Goal: Find specific page/section: Find specific page/section

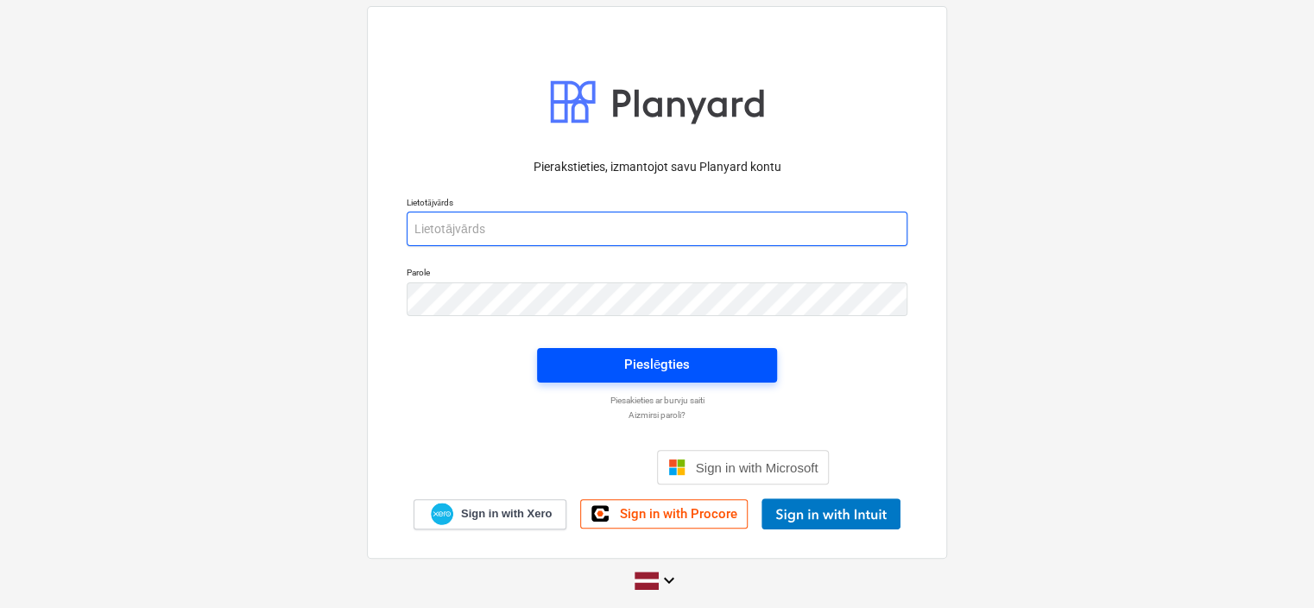
type input "[EMAIL_ADDRESS][PERSON_NAME][DOMAIN_NAME]"
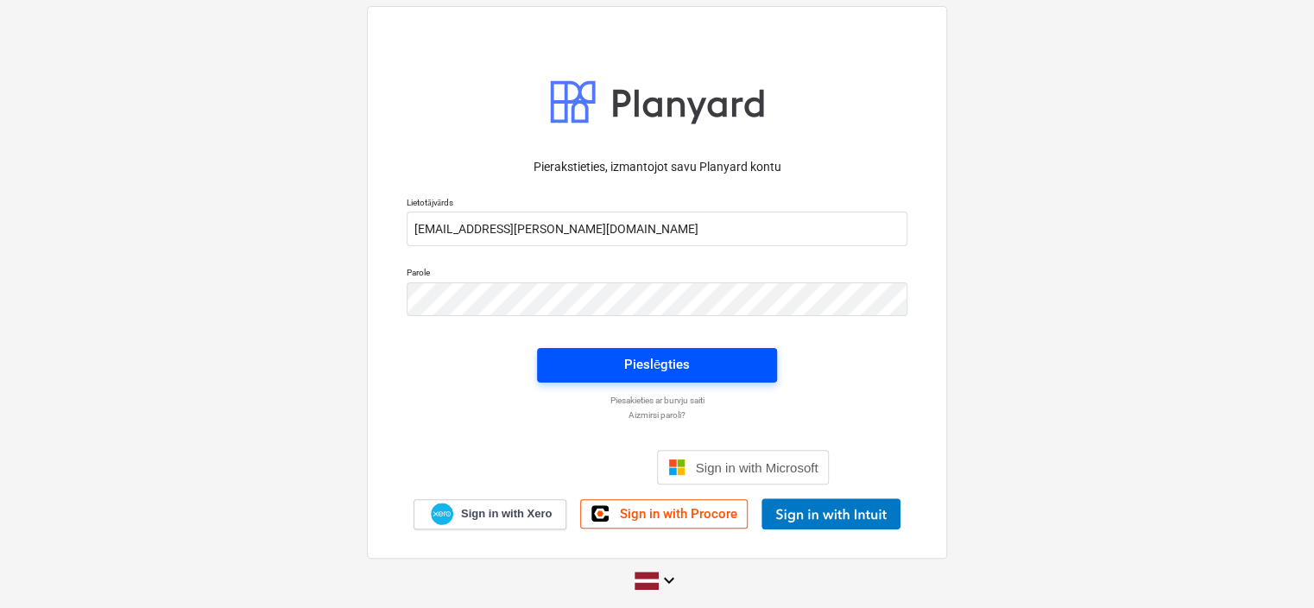
click at [654, 363] on div "Pieslēgties" at bounding box center [657, 364] width 66 height 22
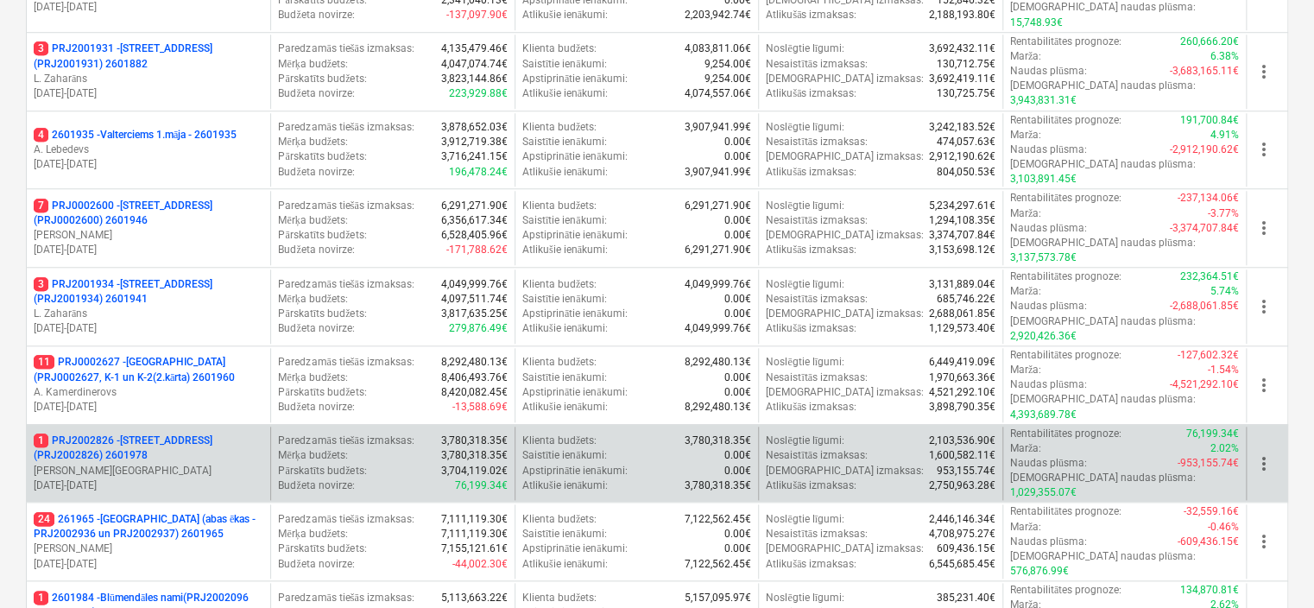
scroll to position [690, 0]
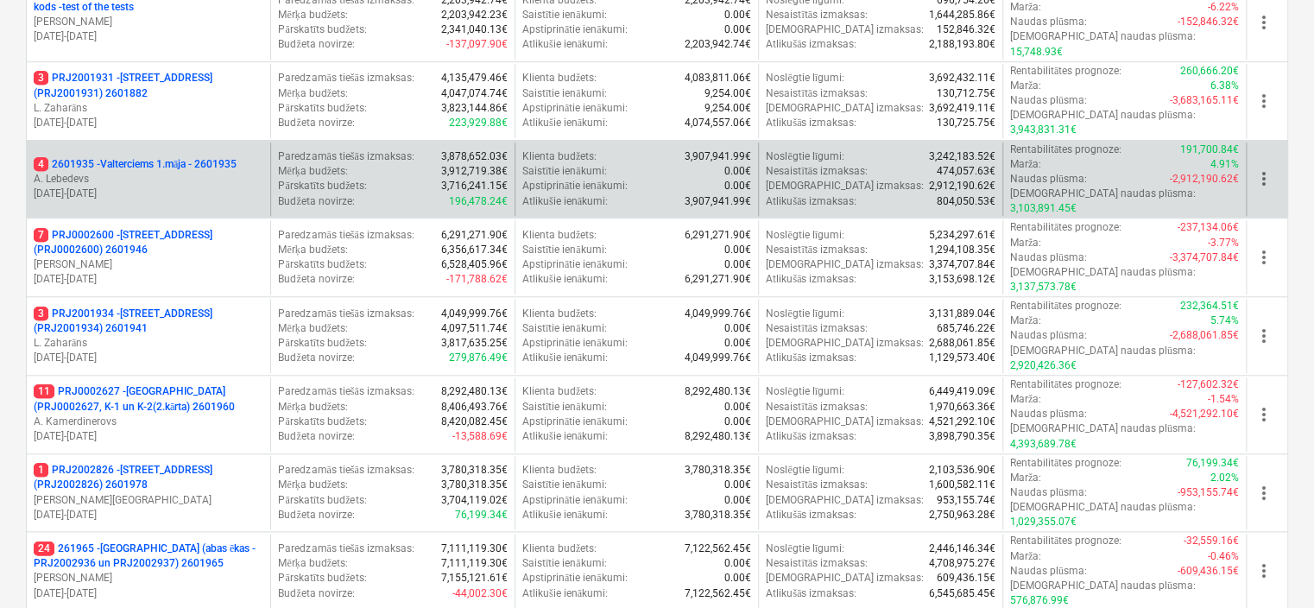
click at [225, 172] on p "A. Lebedevs" at bounding box center [149, 179] width 230 height 15
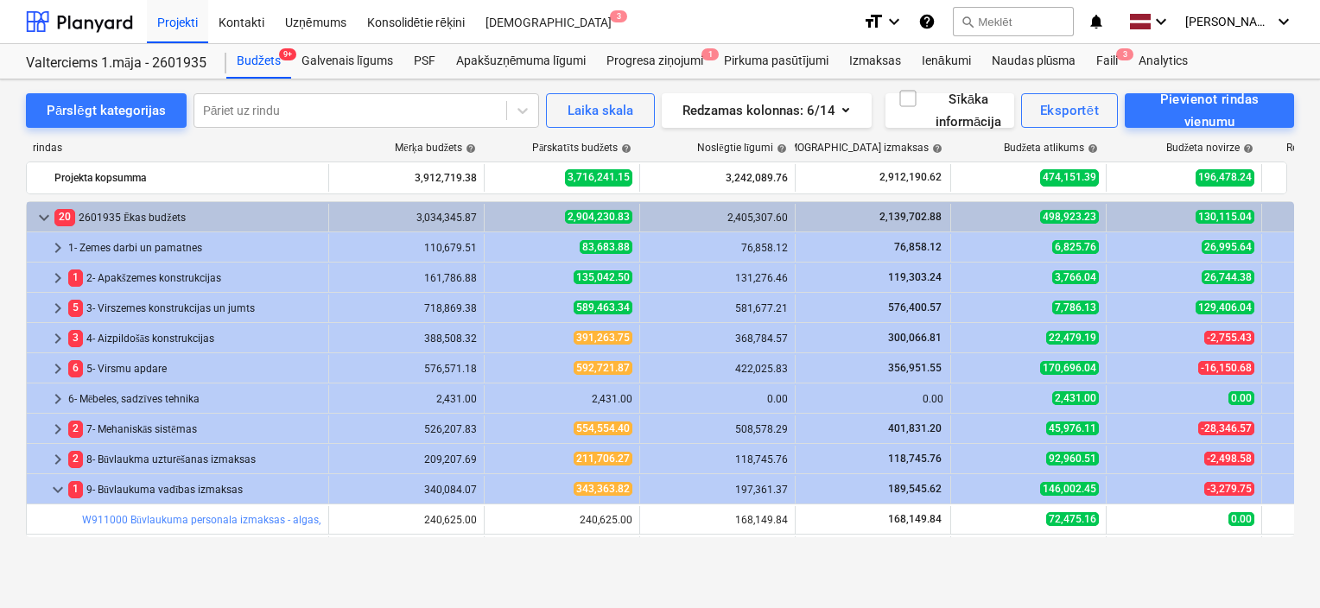
scroll to position [516, 0]
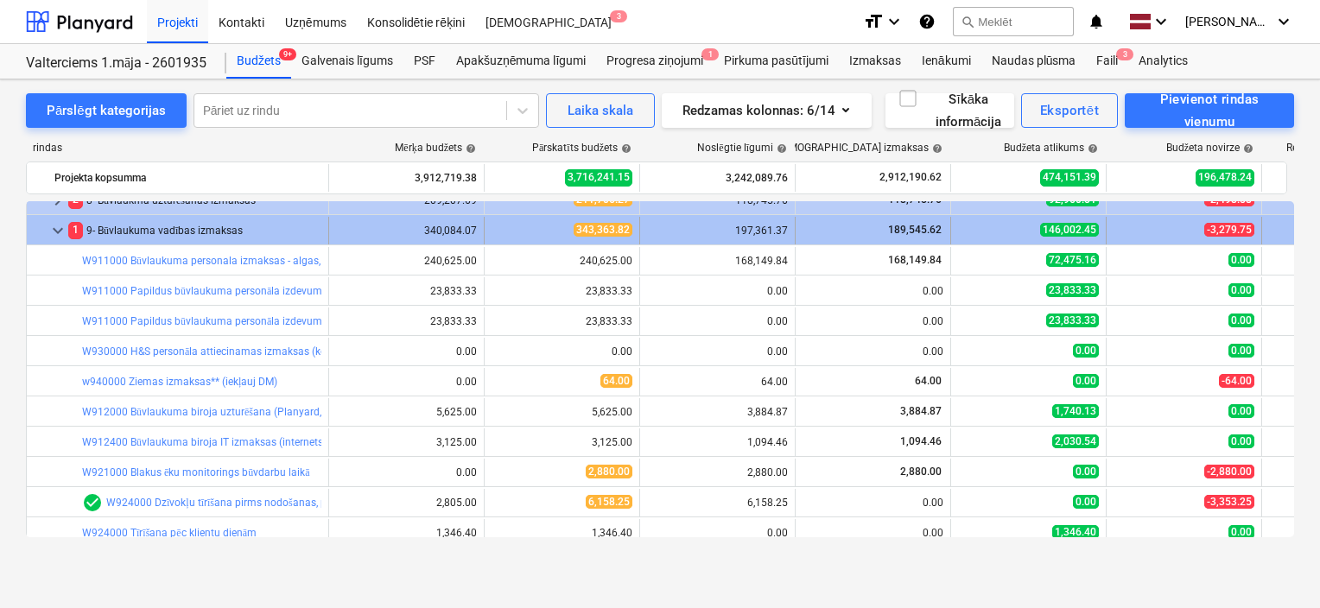
click at [54, 235] on span "keyboard_arrow_down" at bounding box center [57, 230] width 21 height 21
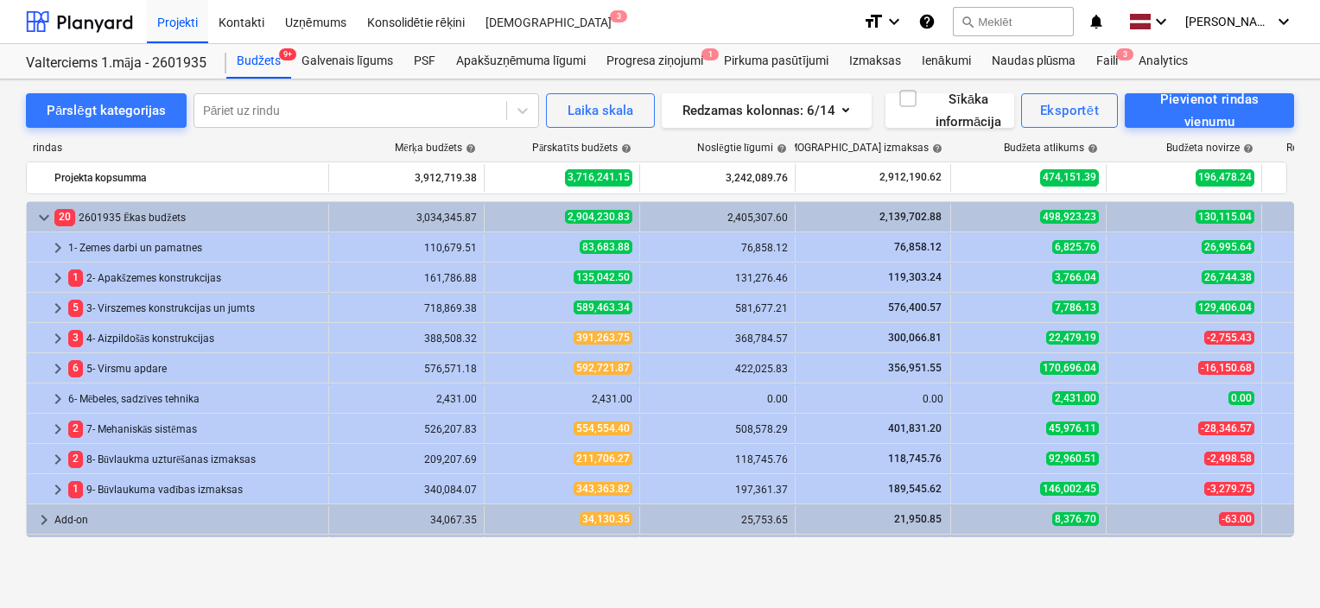
scroll to position [57, 0]
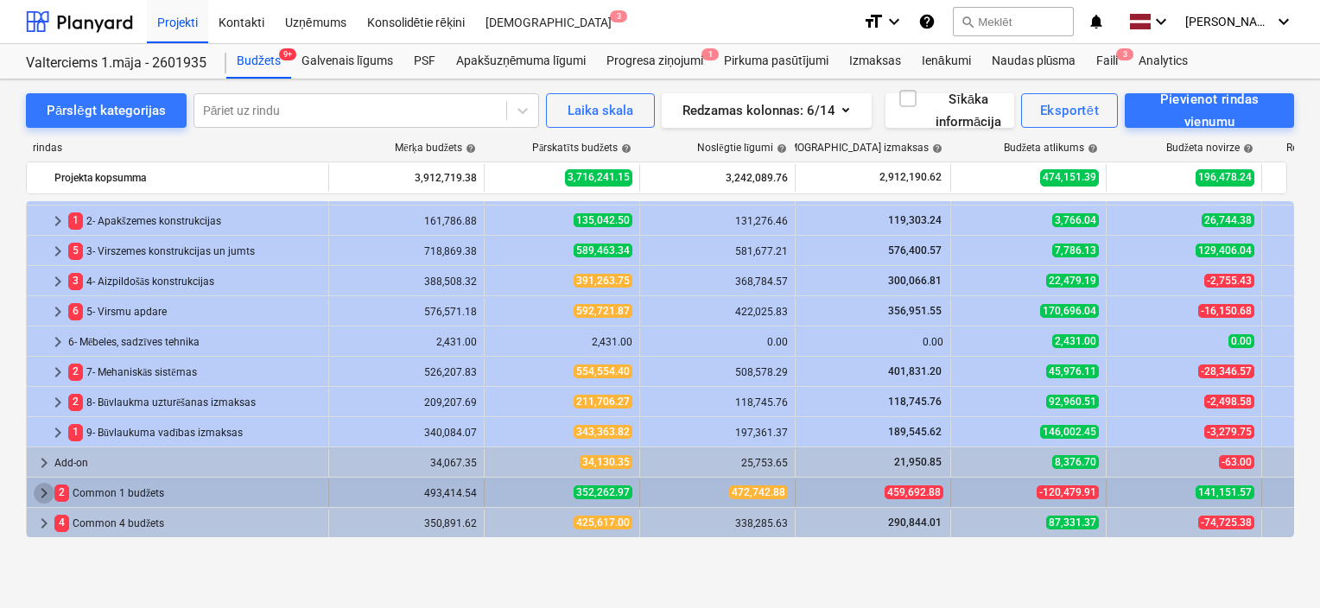
click at [45, 484] on span "keyboard_arrow_right" at bounding box center [44, 493] width 21 height 21
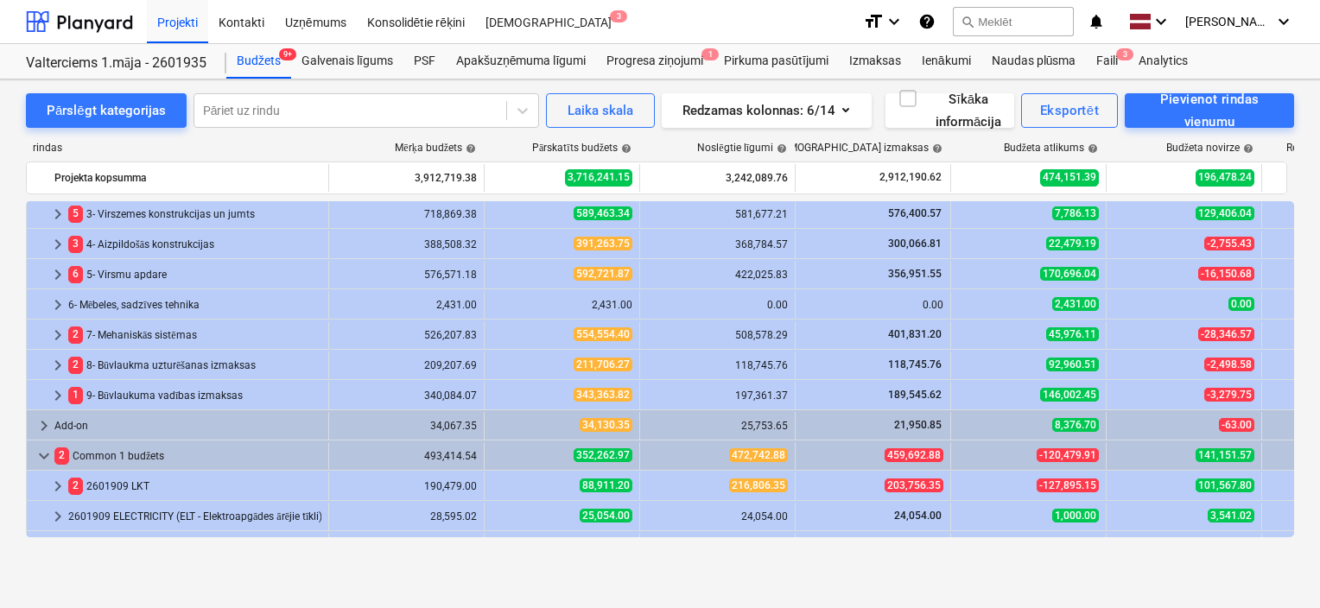
scroll to position [148, 0]
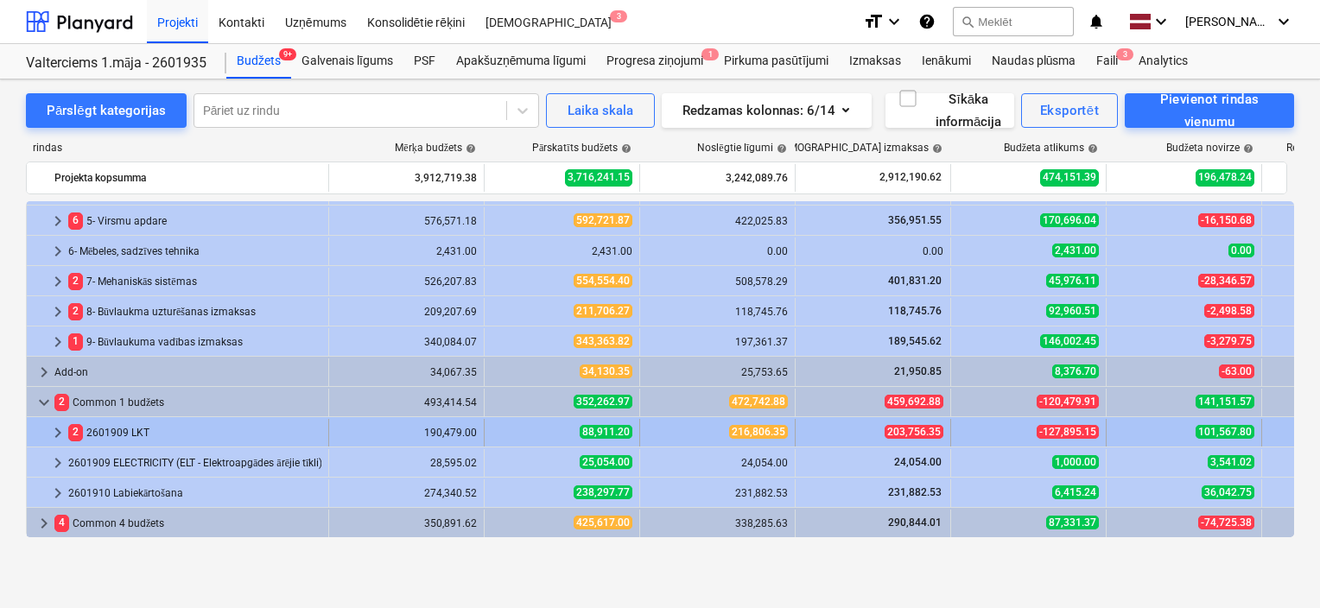
click at [61, 427] on span "keyboard_arrow_right" at bounding box center [57, 432] width 21 height 21
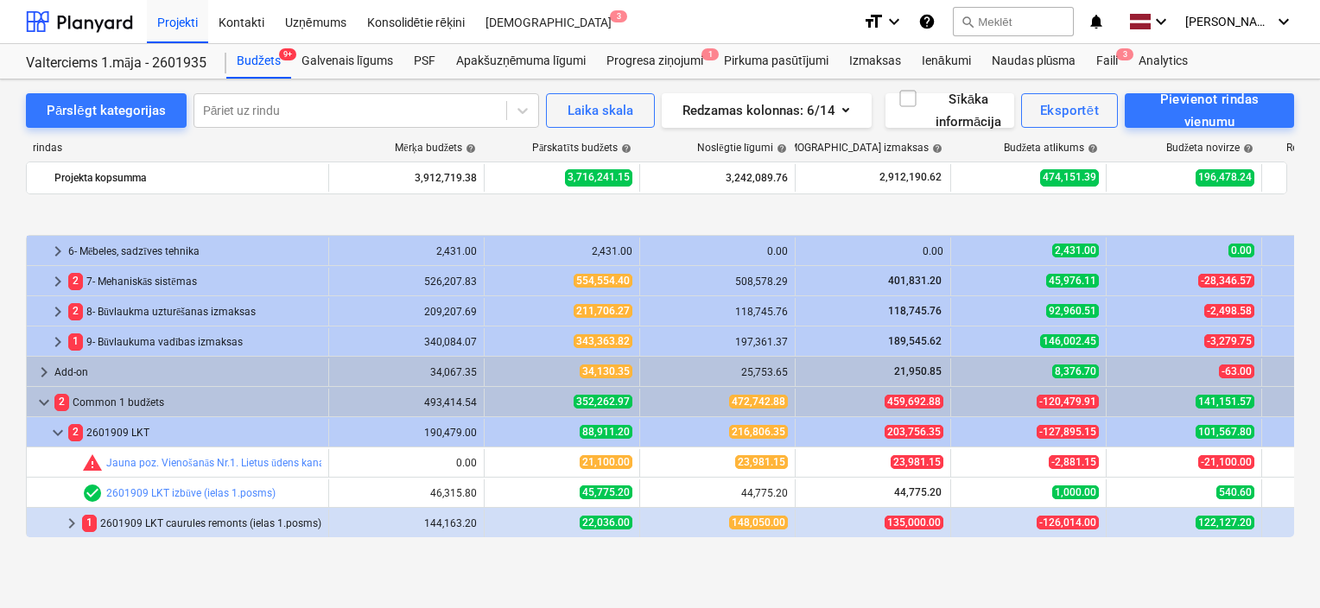
scroll to position [234, 0]
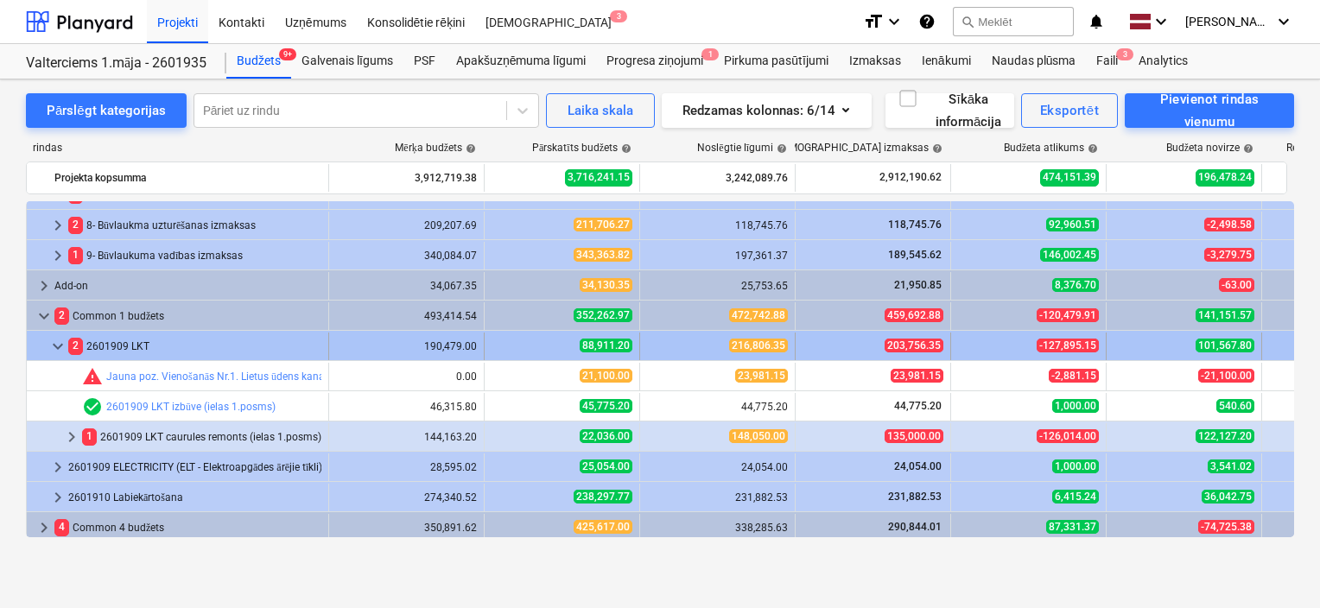
click at [60, 349] on span "keyboard_arrow_down" at bounding box center [57, 346] width 21 height 21
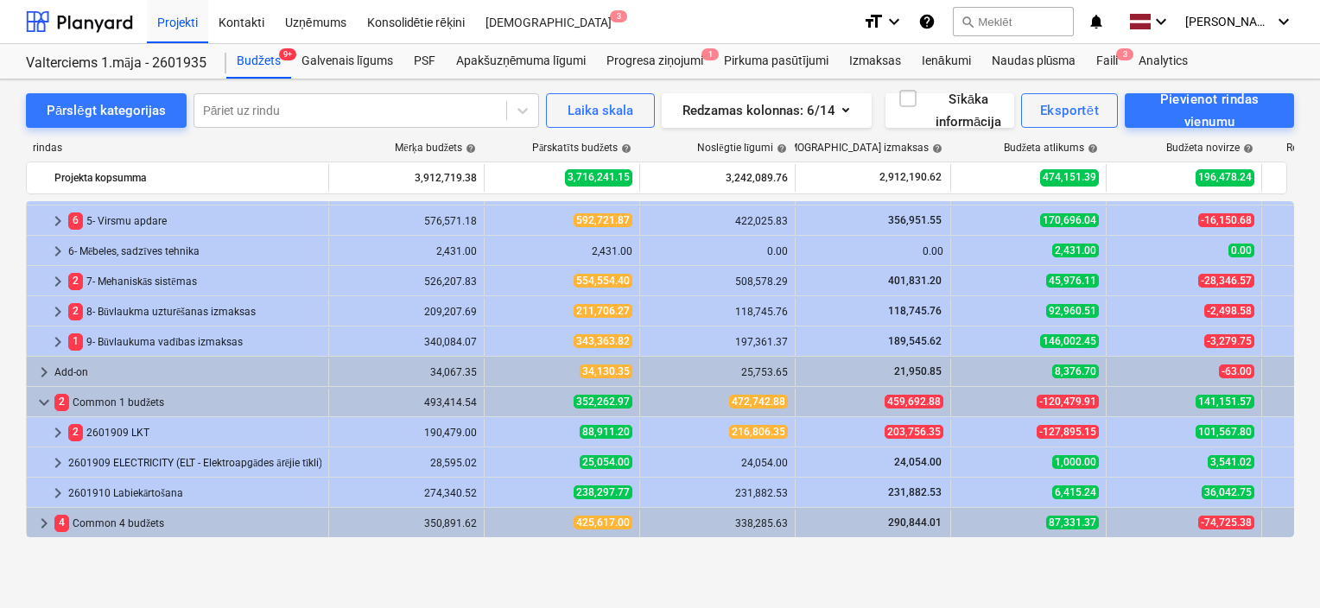
scroll to position [148, 0]
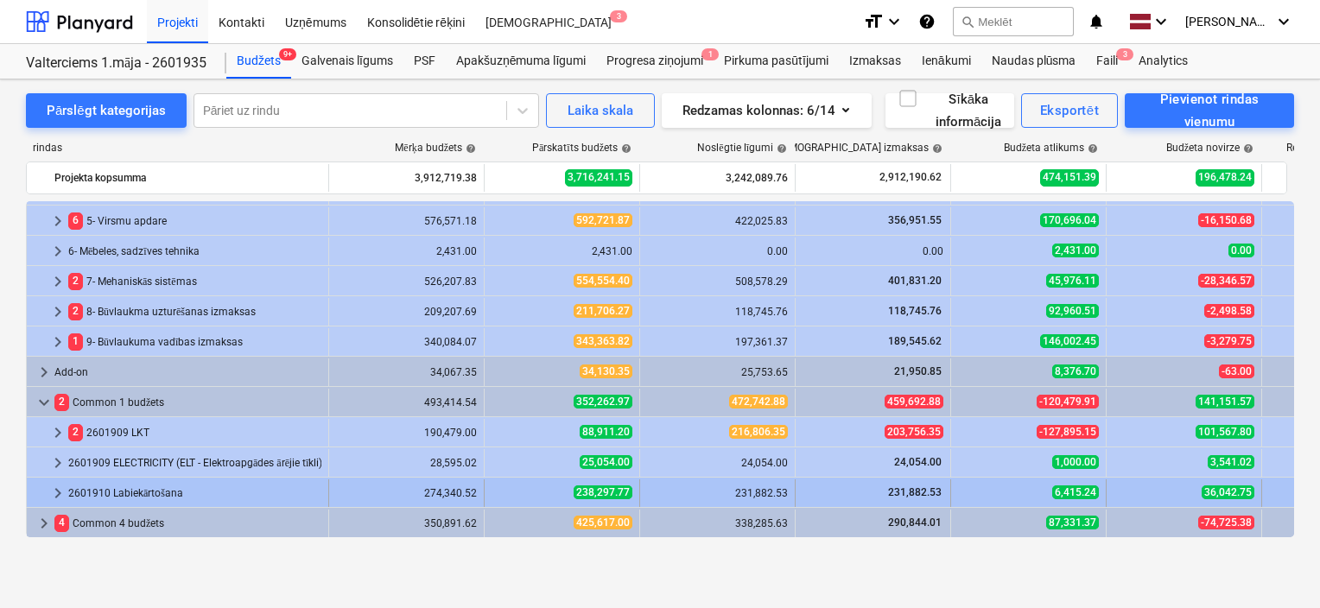
click at [60, 492] on span "keyboard_arrow_right" at bounding box center [57, 493] width 21 height 21
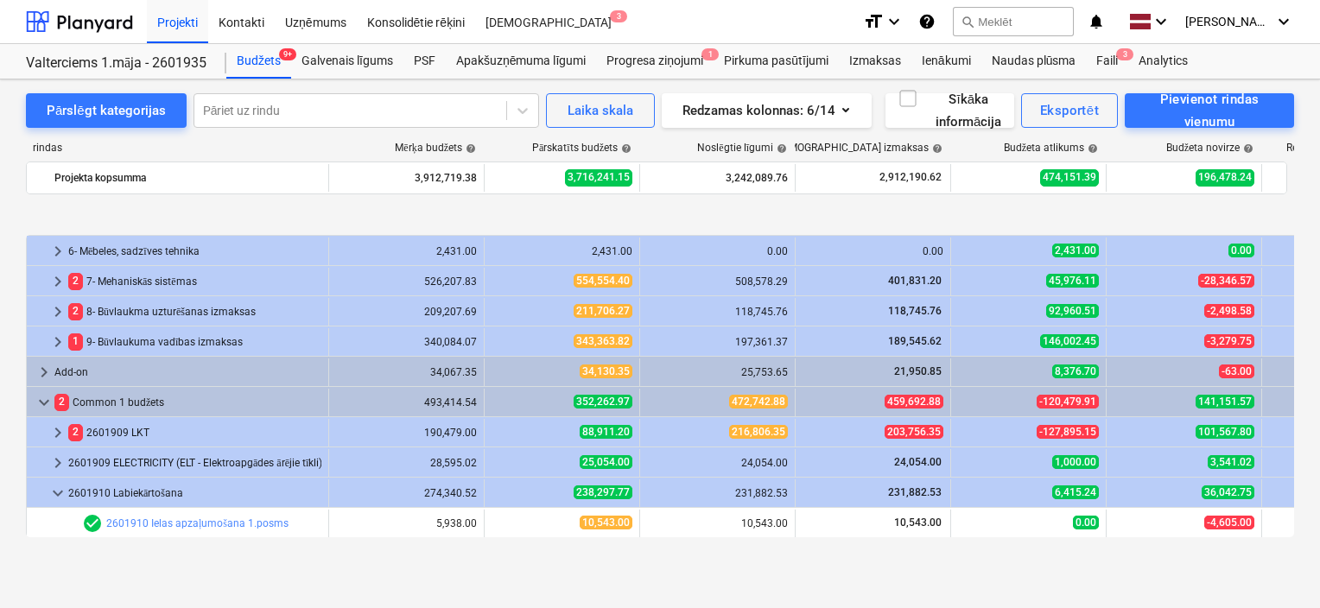
scroll to position [238, 0]
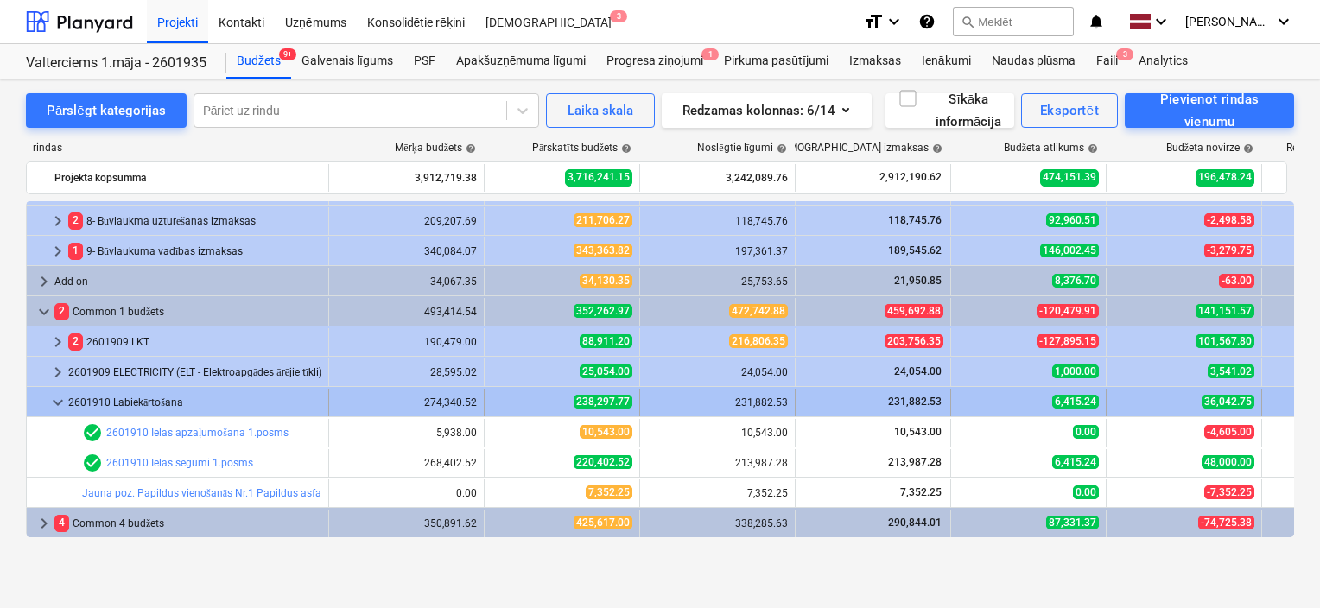
click at [52, 401] on span "keyboard_arrow_down" at bounding box center [57, 402] width 21 height 21
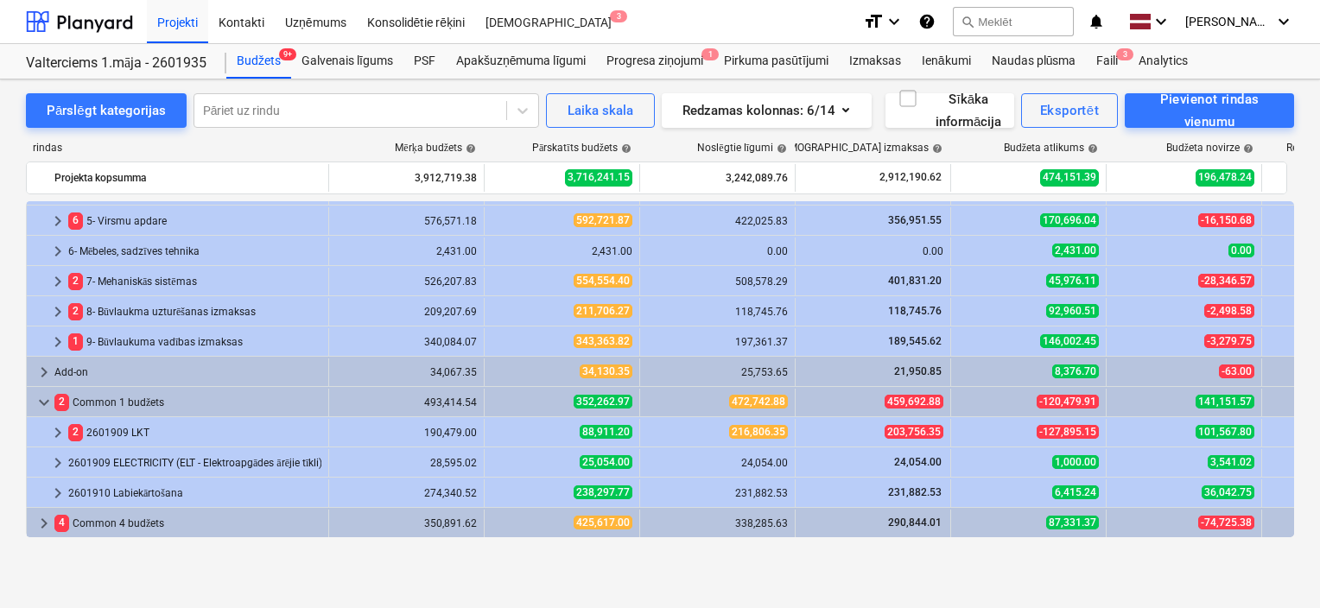
scroll to position [148, 0]
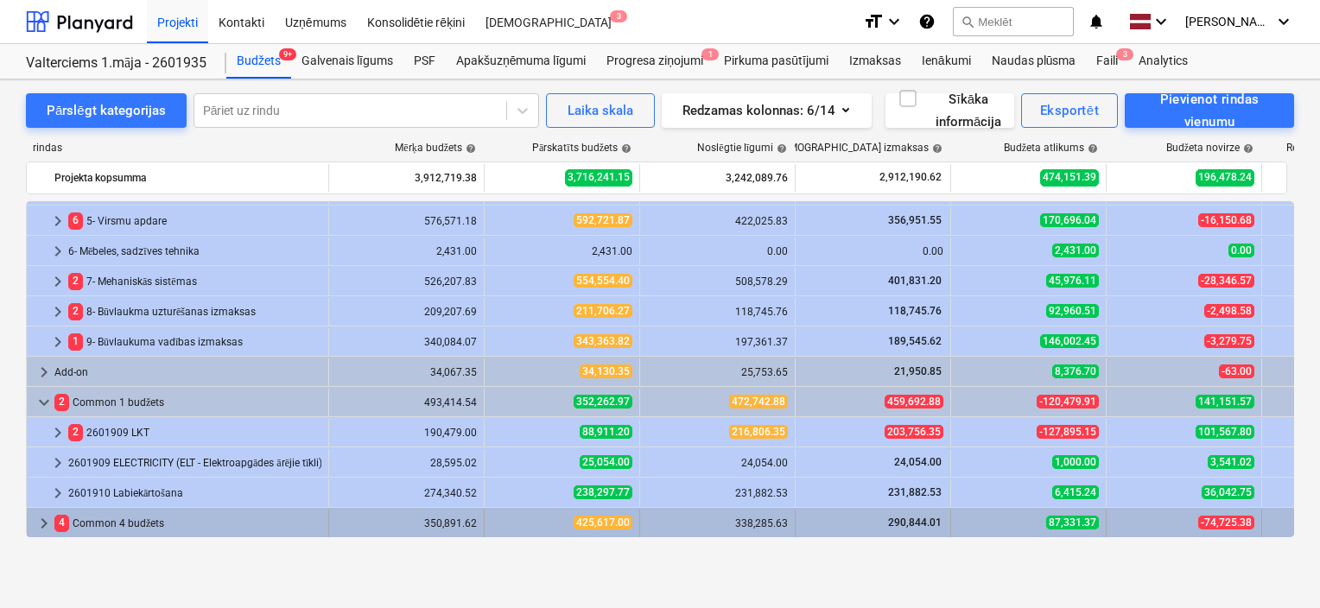
click at [43, 516] on span "keyboard_arrow_right" at bounding box center [44, 523] width 21 height 21
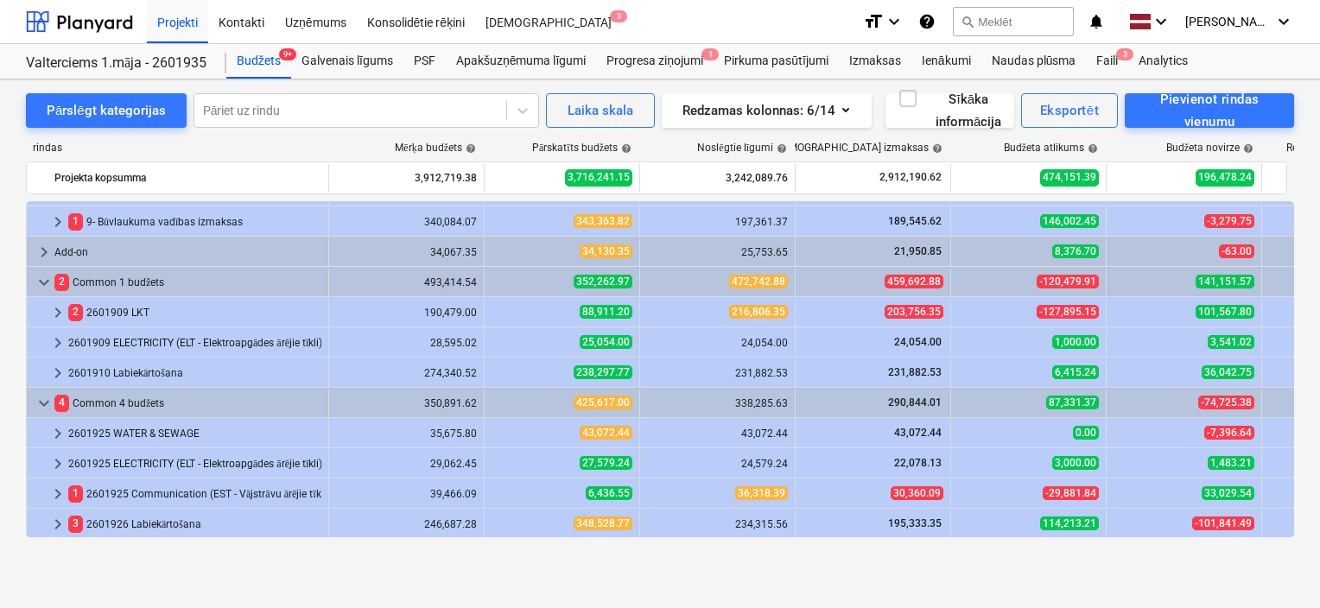
scroll to position [269, 0]
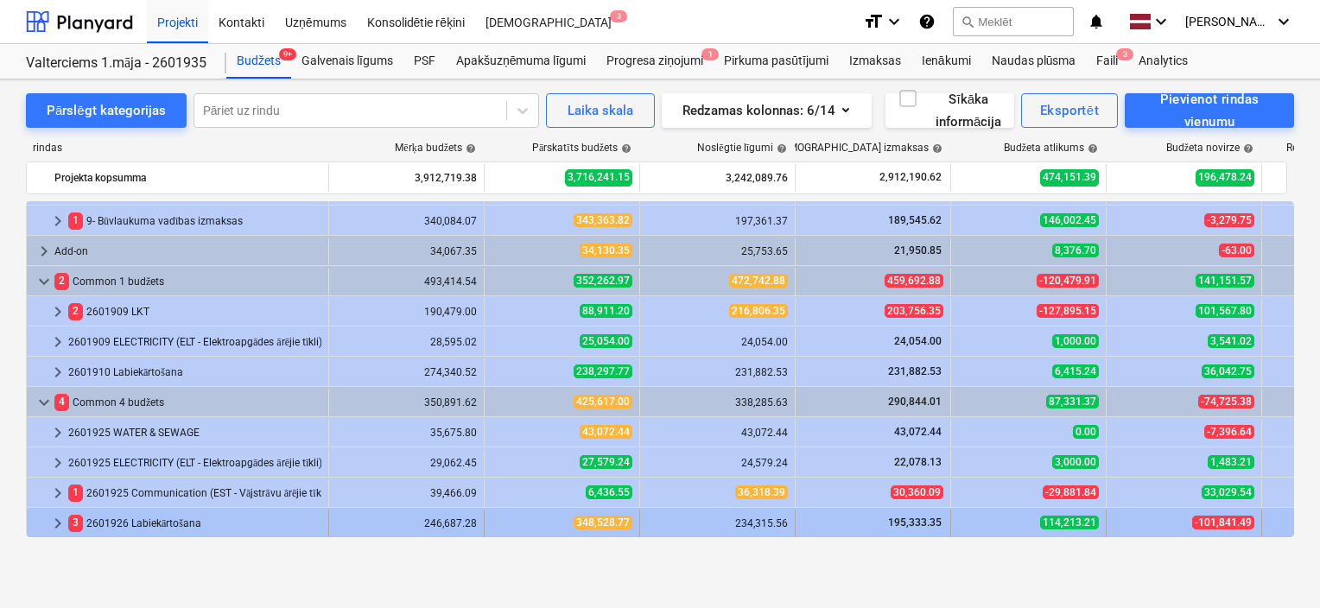
click at [60, 520] on span "keyboard_arrow_right" at bounding box center [57, 523] width 21 height 21
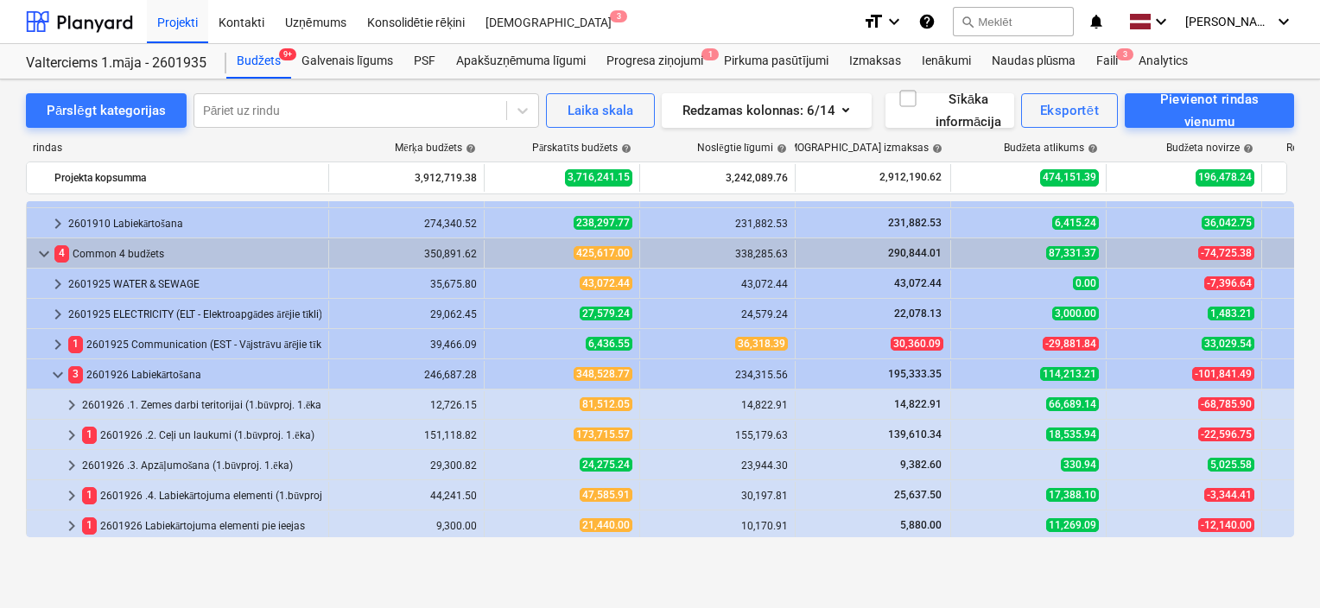
scroll to position [420, 0]
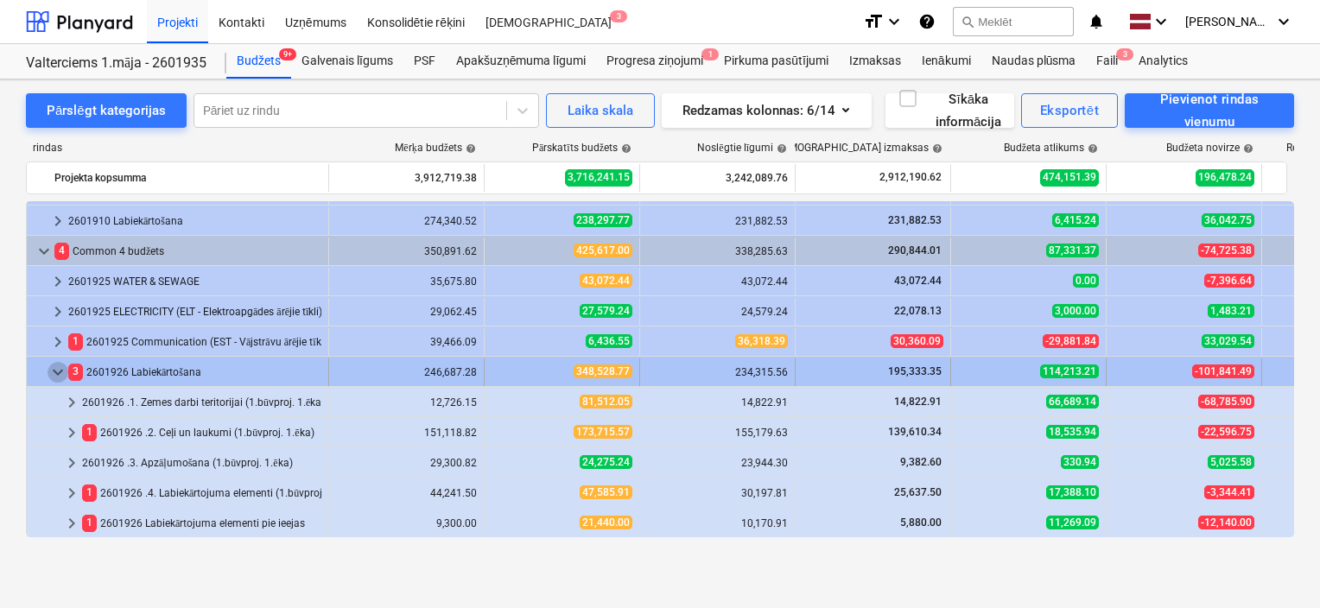
click at [60, 370] on span "keyboard_arrow_down" at bounding box center [57, 372] width 21 height 21
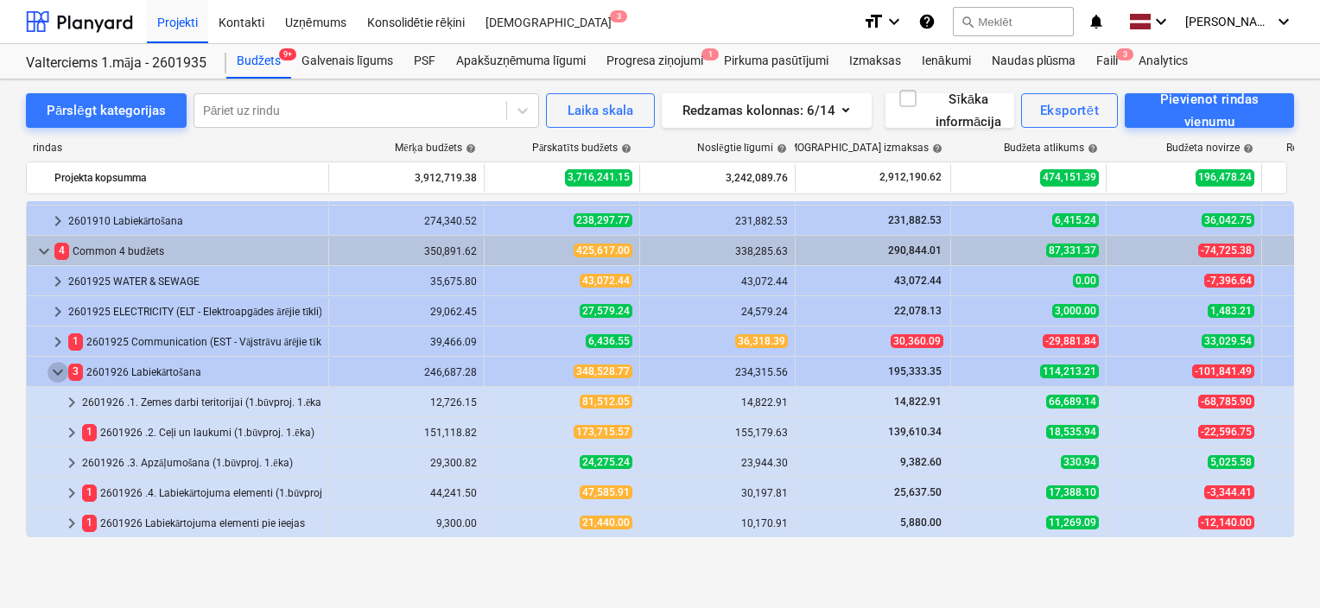
scroll to position [269, 0]
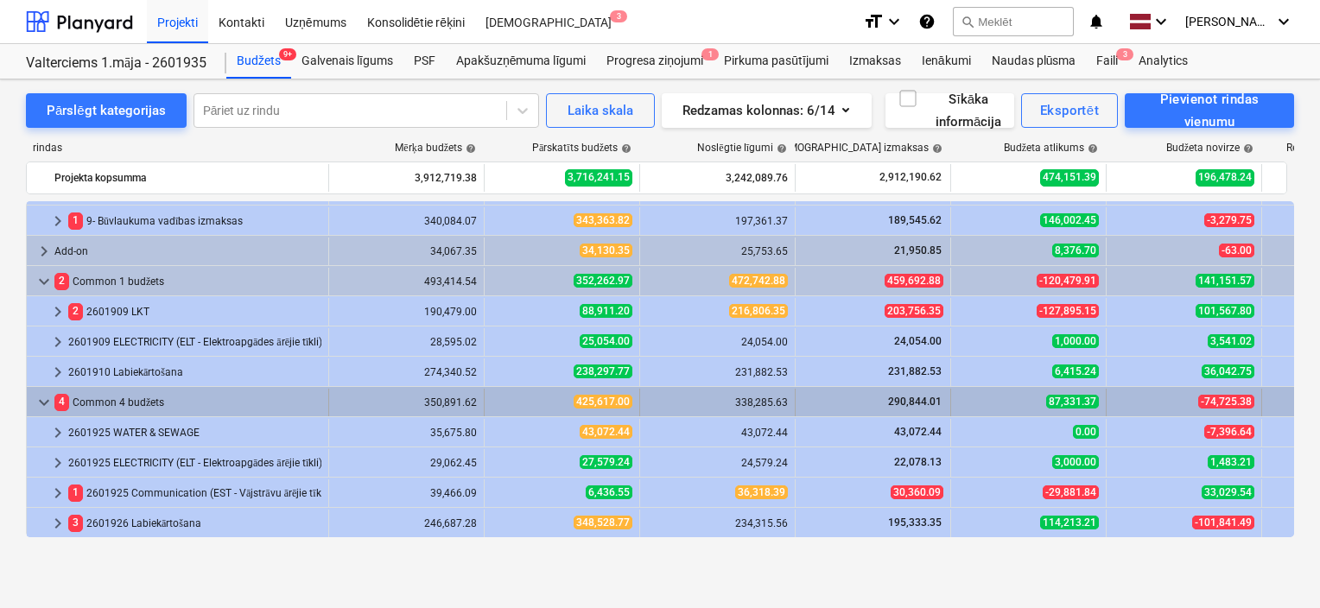
click at [44, 397] on span "keyboard_arrow_down" at bounding box center [44, 402] width 21 height 21
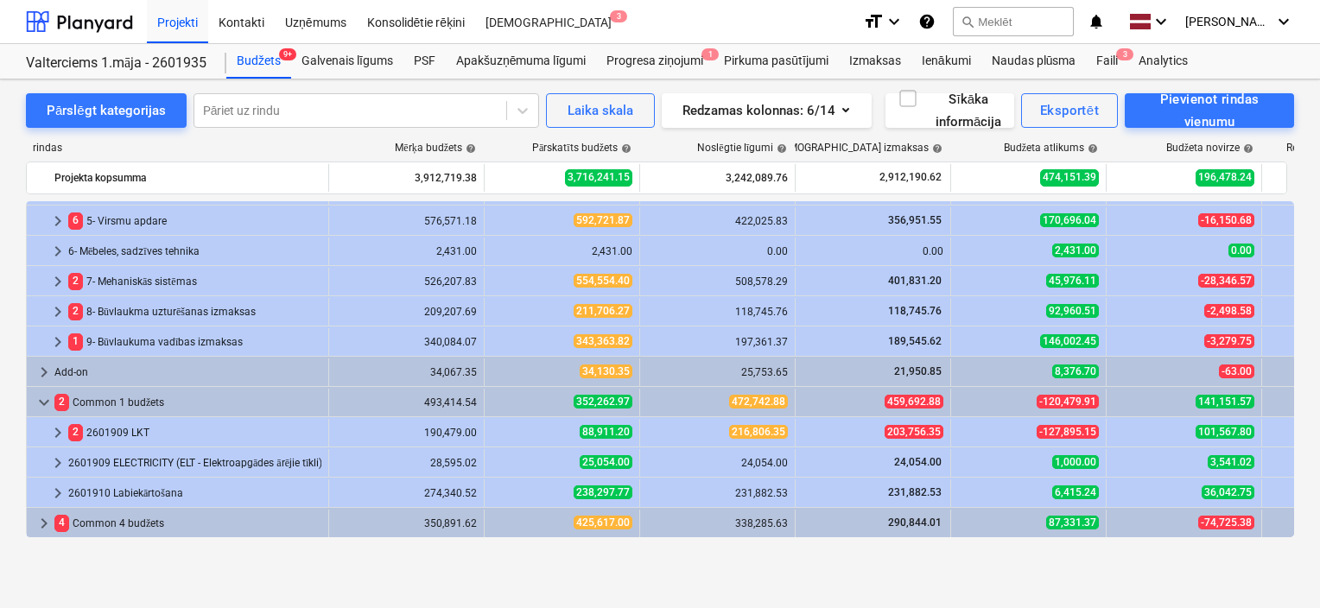
scroll to position [148, 0]
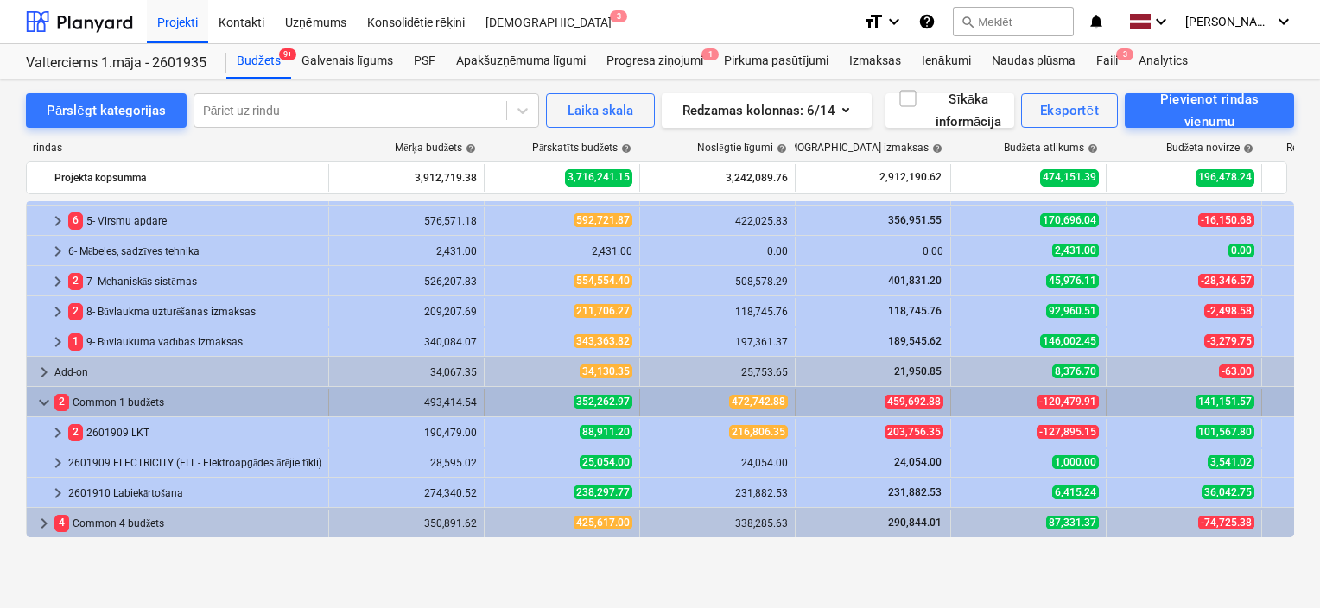
click at [38, 398] on span "keyboard_arrow_down" at bounding box center [44, 402] width 21 height 21
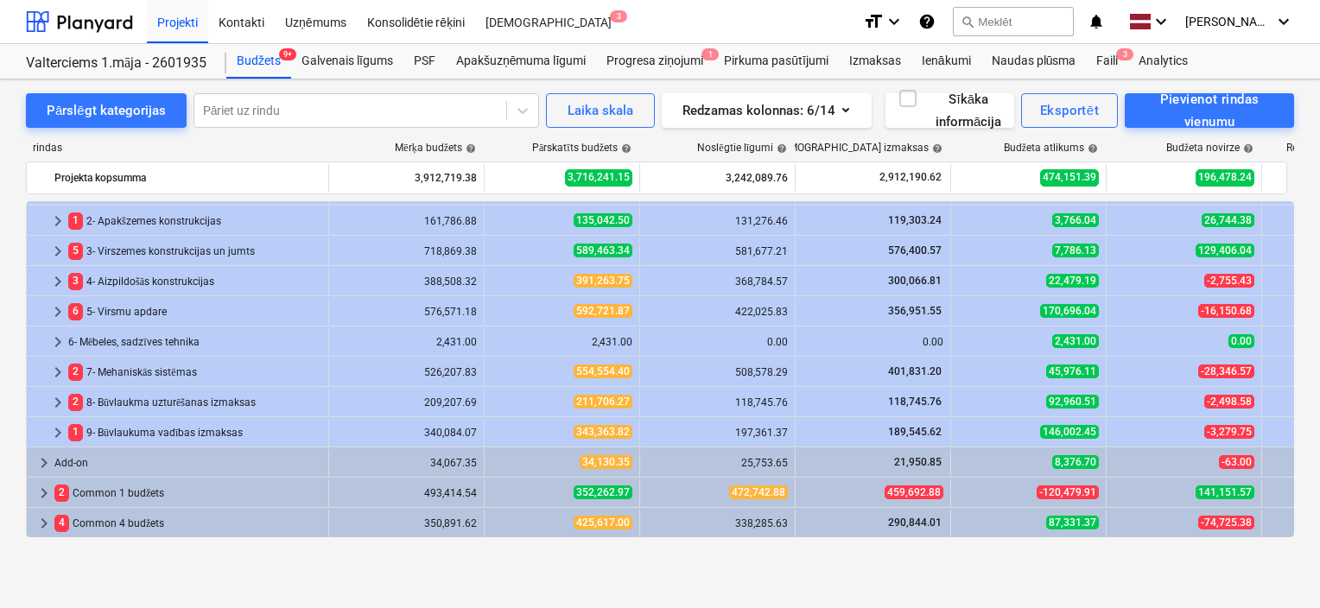
scroll to position [0, 0]
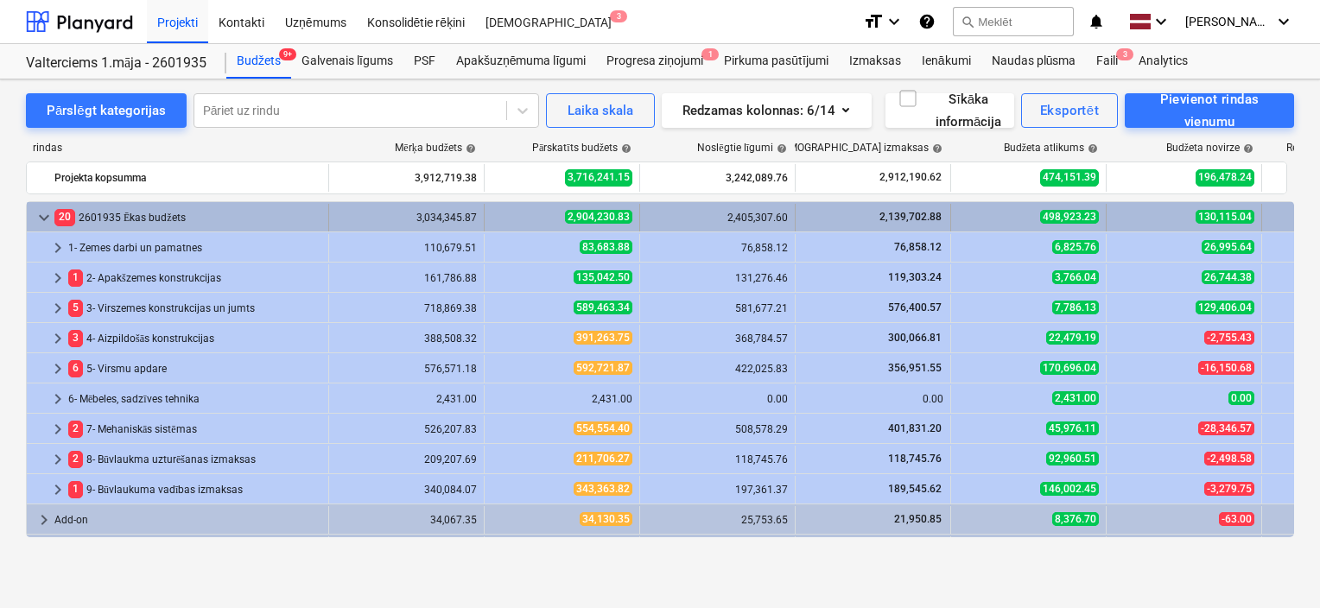
click at [46, 221] on span "keyboard_arrow_down" at bounding box center [44, 217] width 21 height 21
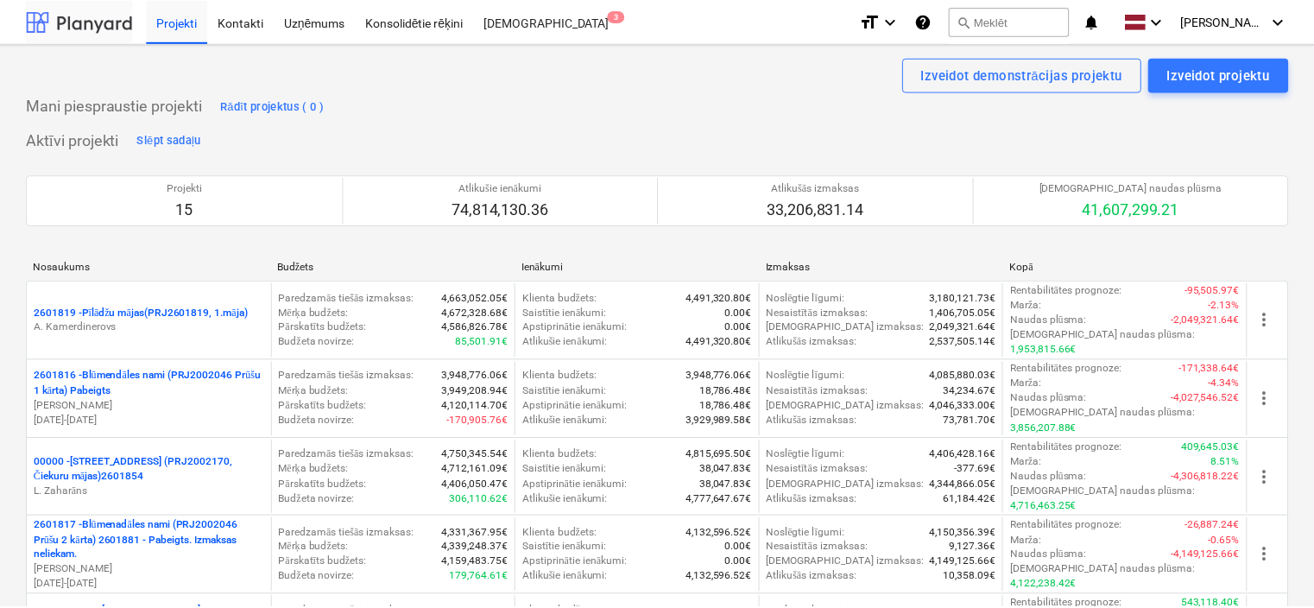
scroll to position [690, 0]
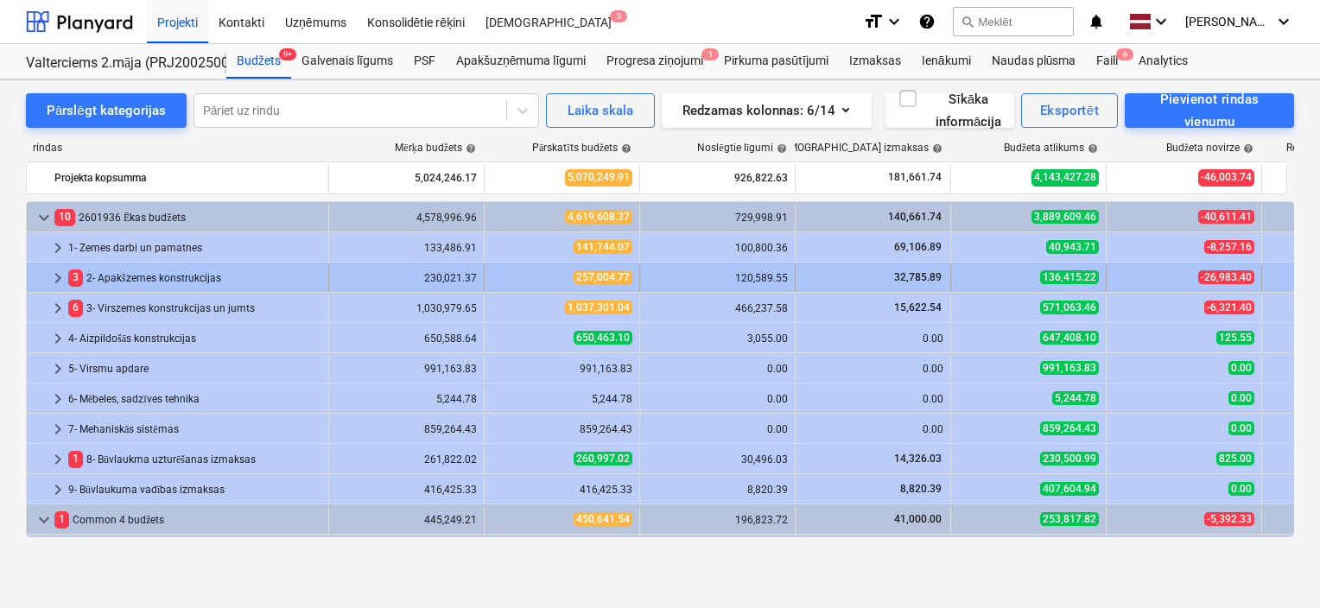
click at [48, 282] on span "keyboard_arrow_right" at bounding box center [57, 278] width 21 height 21
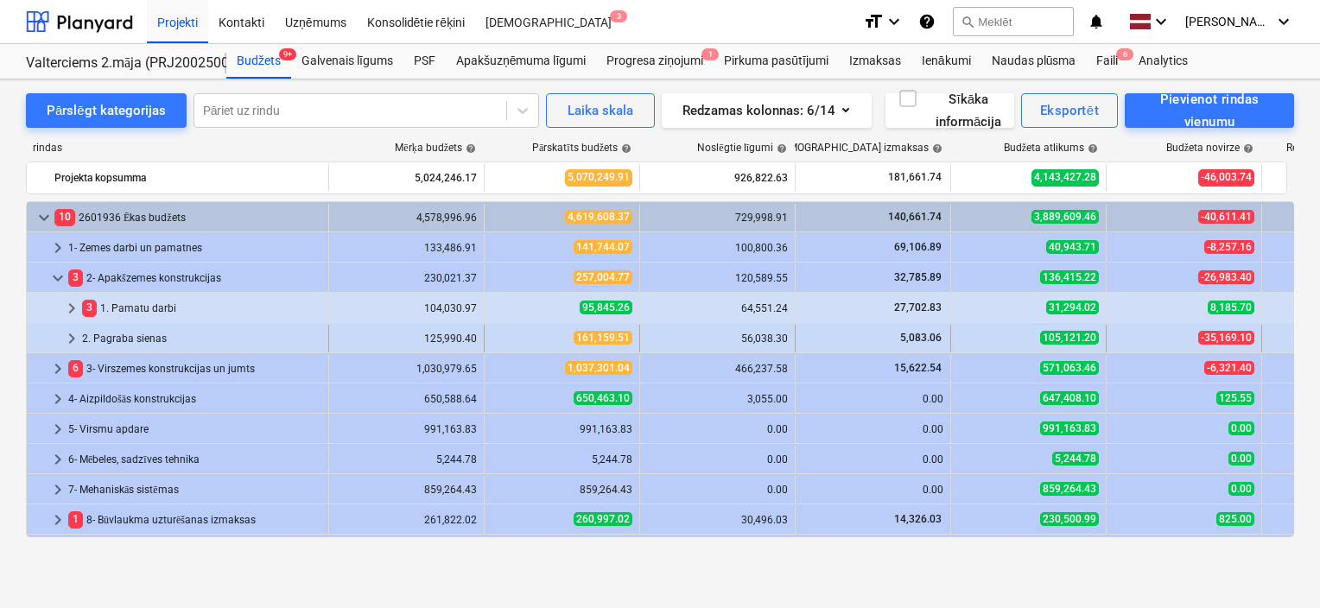
click at [69, 338] on span "keyboard_arrow_right" at bounding box center [71, 338] width 21 height 21
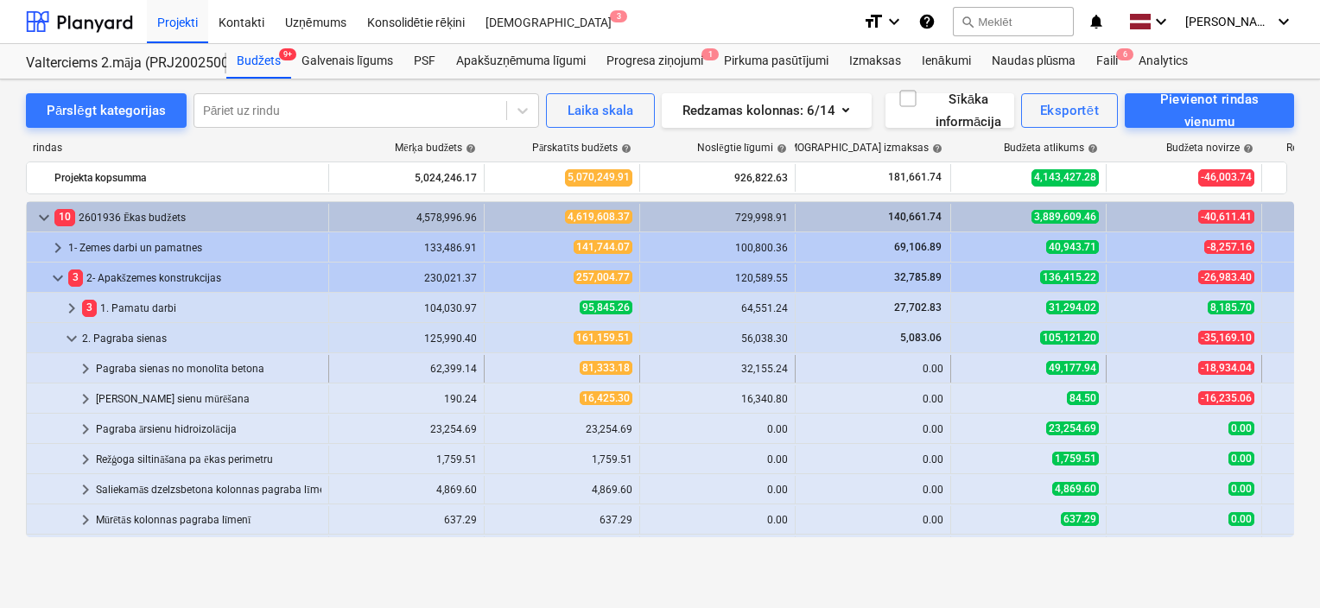
click at [85, 373] on span "keyboard_arrow_right" at bounding box center [85, 368] width 21 height 21
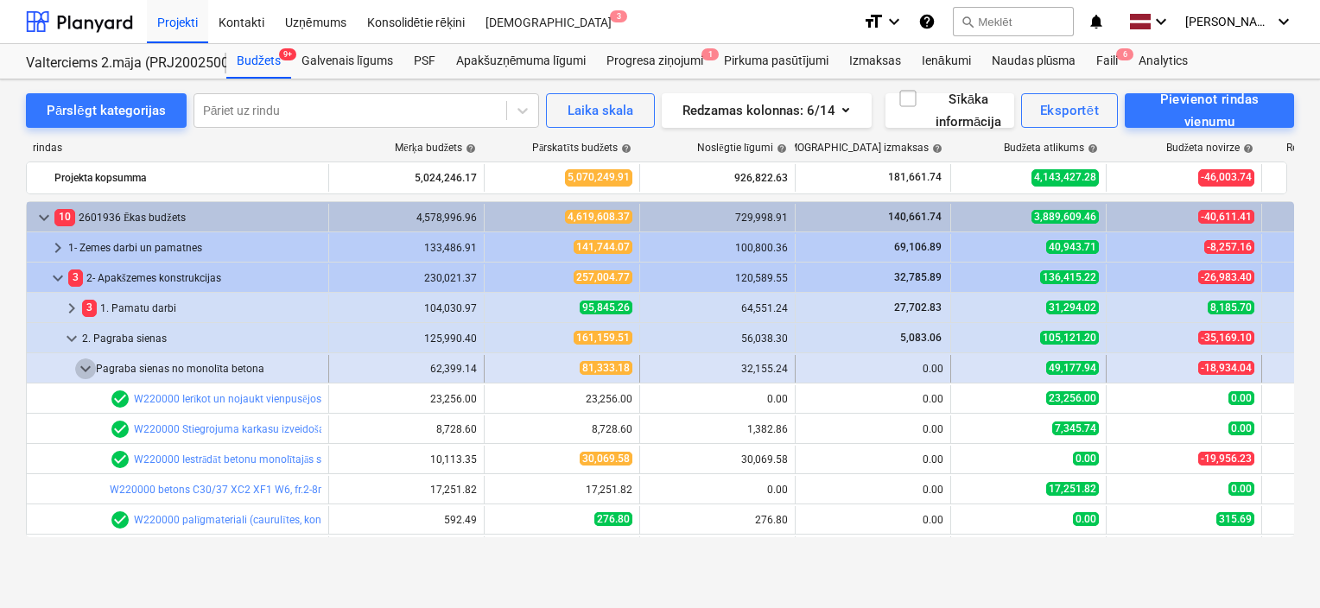
click at [85, 363] on span "keyboard_arrow_down" at bounding box center [85, 368] width 21 height 21
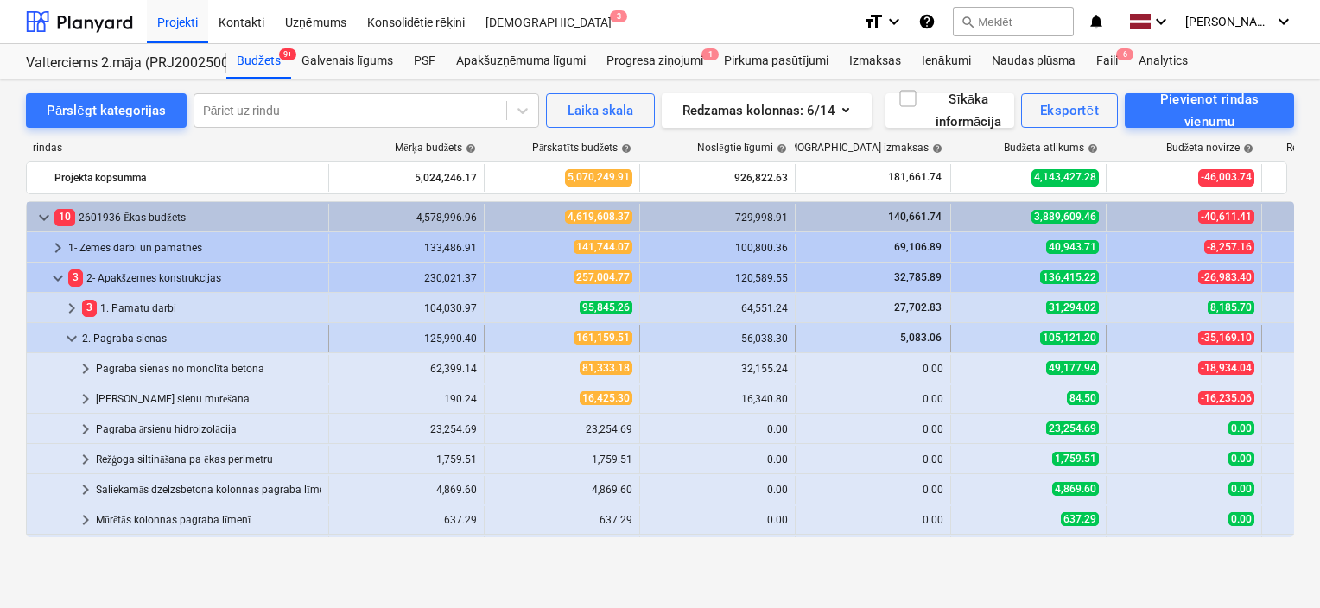
click at [75, 342] on span "keyboard_arrow_down" at bounding box center [71, 338] width 21 height 21
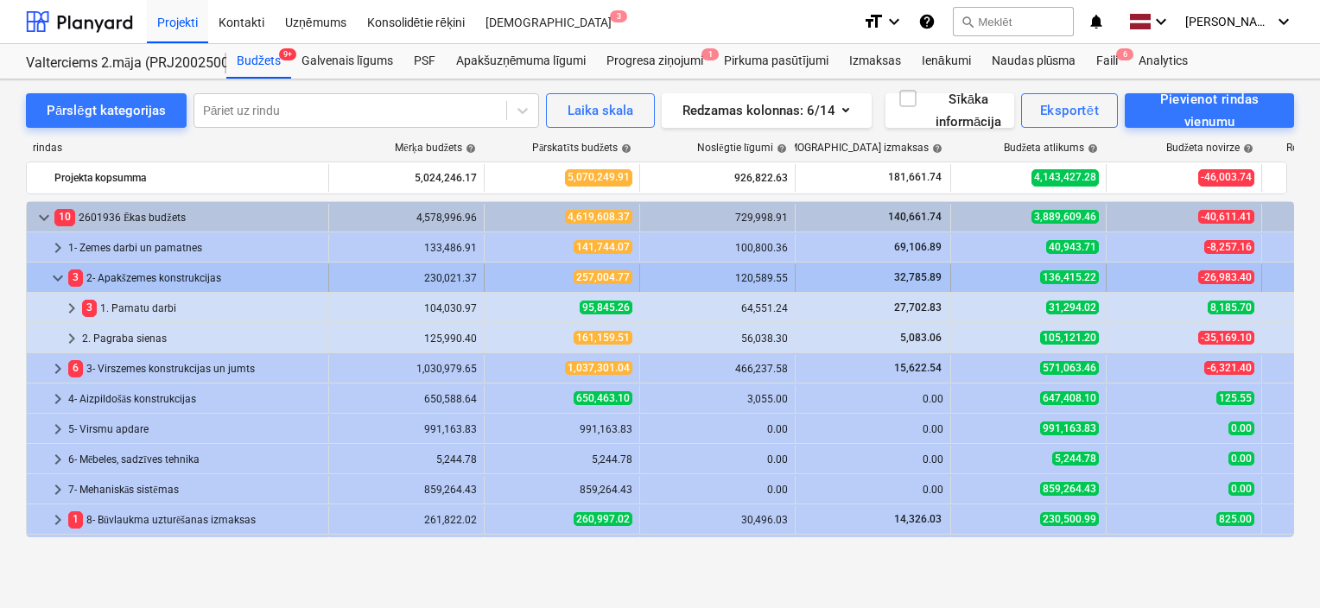
click at [55, 280] on span "keyboard_arrow_down" at bounding box center [57, 278] width 21 height 21
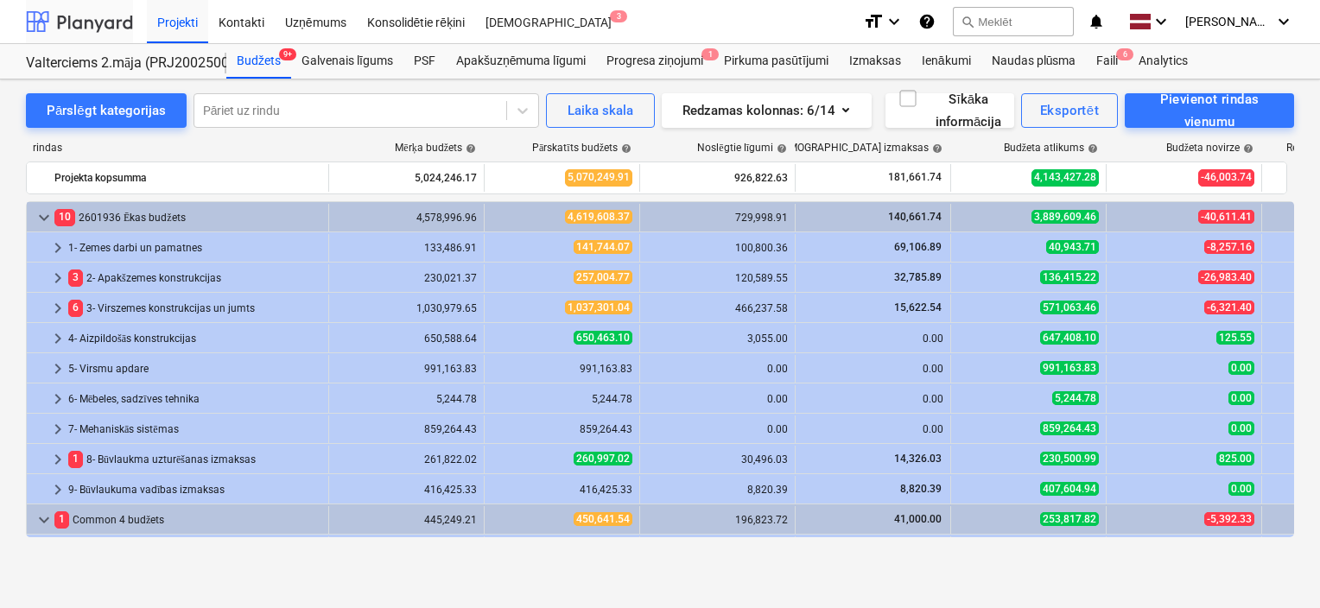
click at [77, 29] on div at bounding box center [79, 21] width 107 height 43
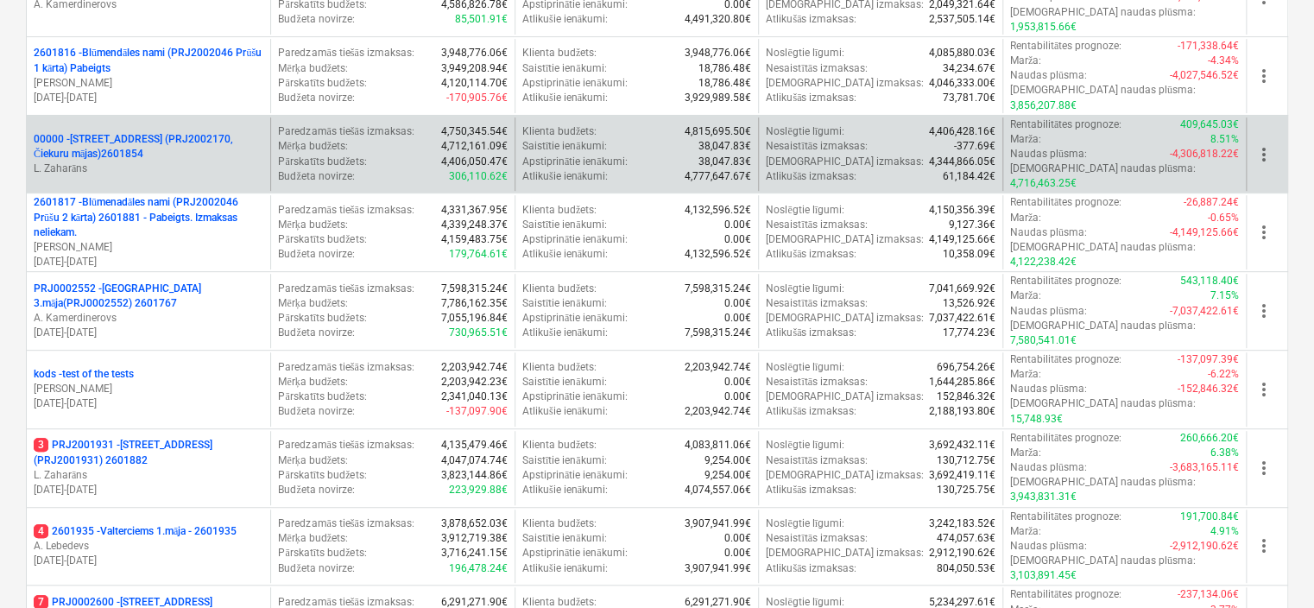
scroll to position [432, 0]
